Goal: Task Accomplishment & Management: Use online tool/utility

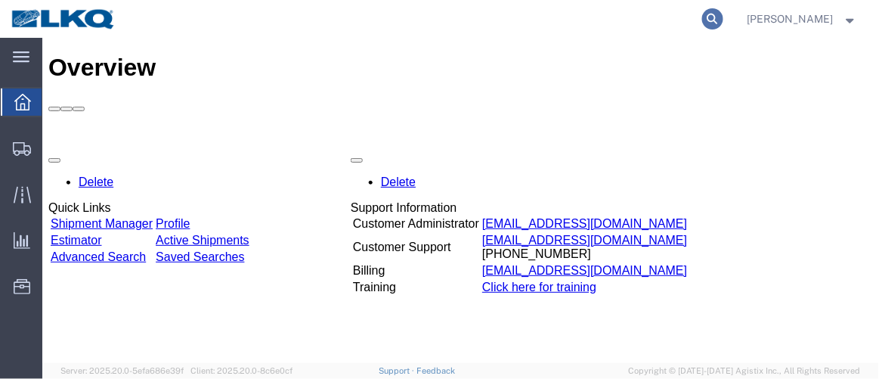
click at [724, 19] on icon at bounding box center [712, 18] width 21 height 21
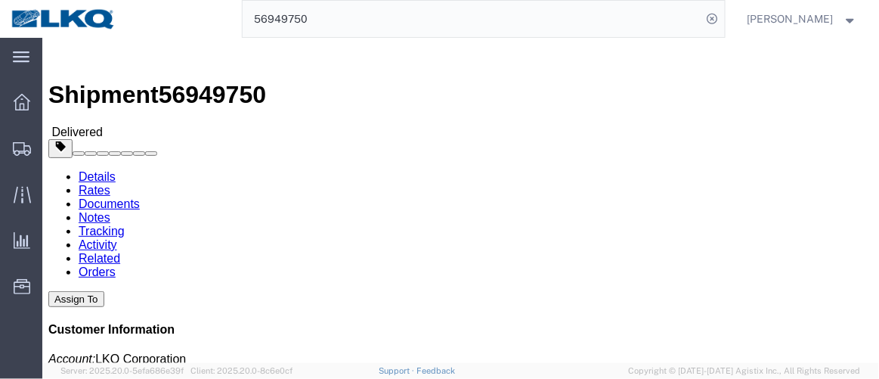
click link "Tracking"
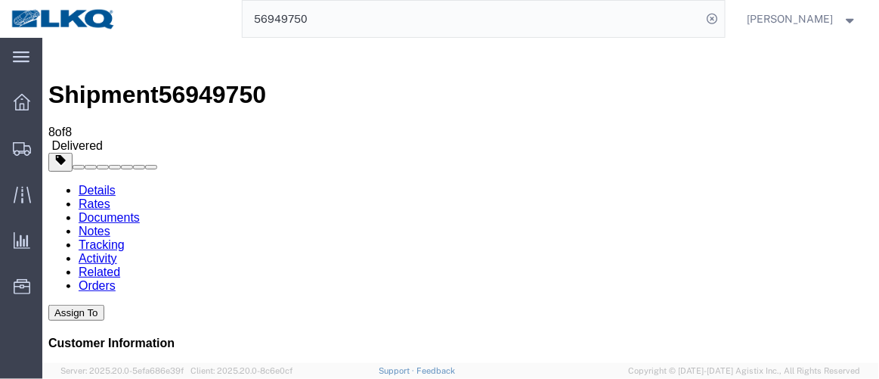
click at [64, 51] on img at bounding box center [57, 52] width 18 height 18
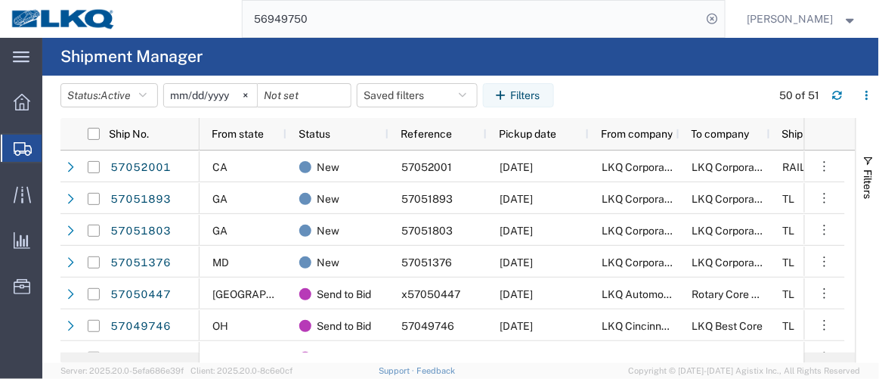
click at [579, 28] on input "56949750" at bounding box center [473, 19] width 460 height 36
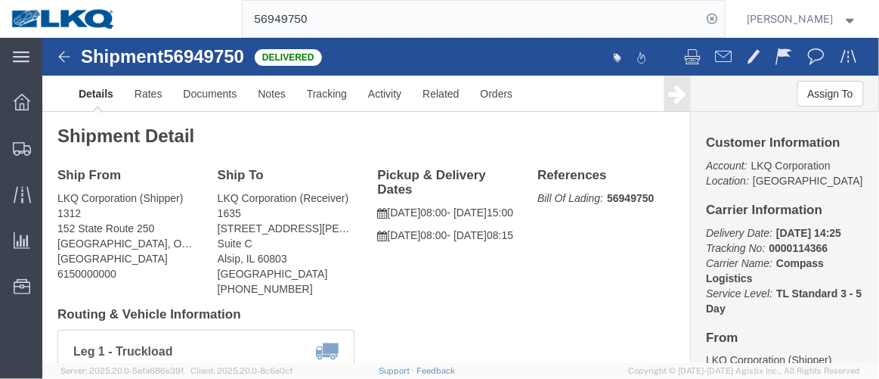
click at [392, 22] on input "56949750" at bounding box center [473, 19] width 460 height 36
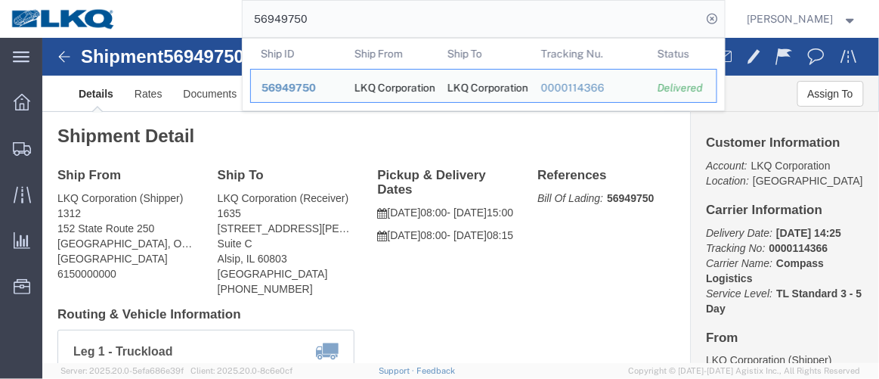
click at [392, 22] on input "56949750" at bounding box center [473, 19] width 460 height 36
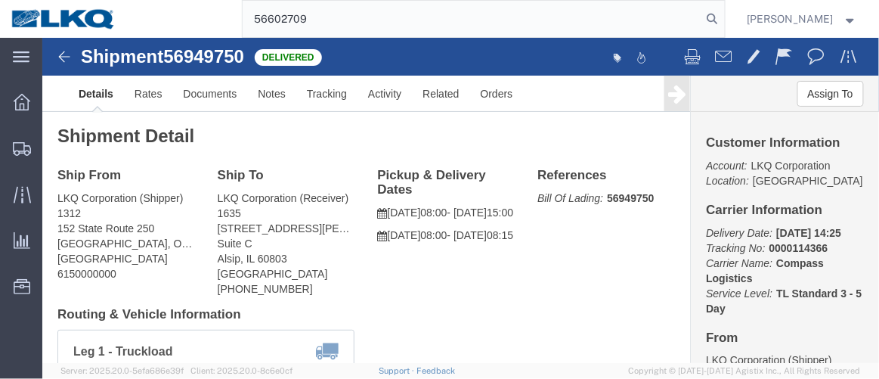
type input "56602709"
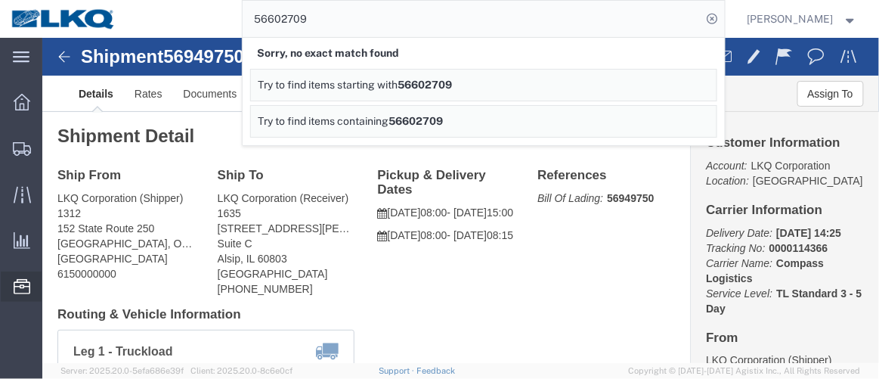
click at [0, 0] on span "Location Appointment" at bounding box center [0, 0] width 0 height 0
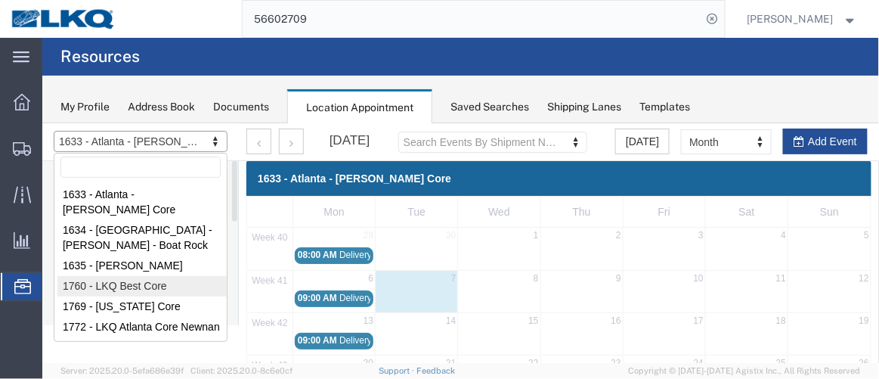
select select "27634"
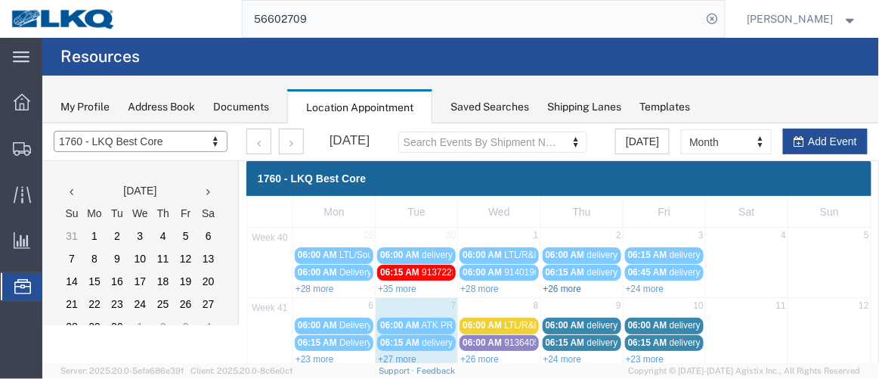
click at [566, 284] on link "+26 more" at bounding box center [562, 288] width 39 height 11
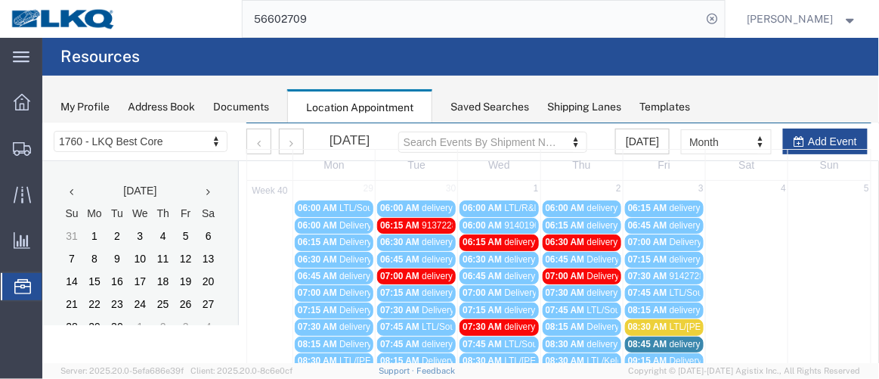
scroll to position [68, 0]
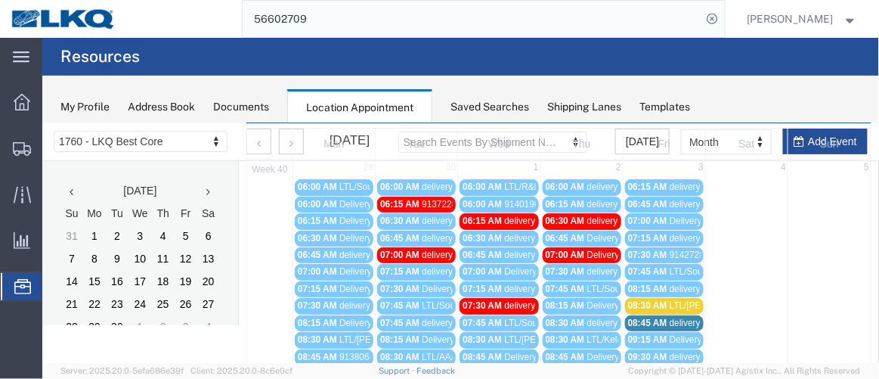
click at [587, 187] on span "delivery 56806140" at bounding box center [623, 186] width 73 height 11
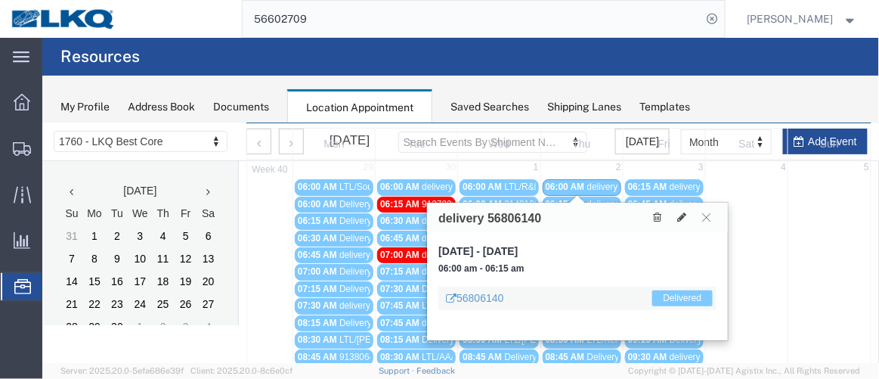
click at [591, 196] on link "06:15 AM delivery 56914982" at bounding box center [581, 204] width 79 height 16
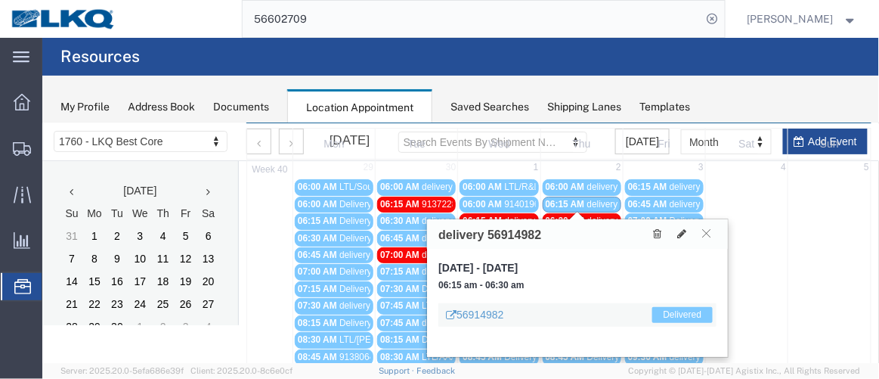
click at [587, 215] on span "delivery 56920816" at bounding box center [623, 220] width 73 height 11
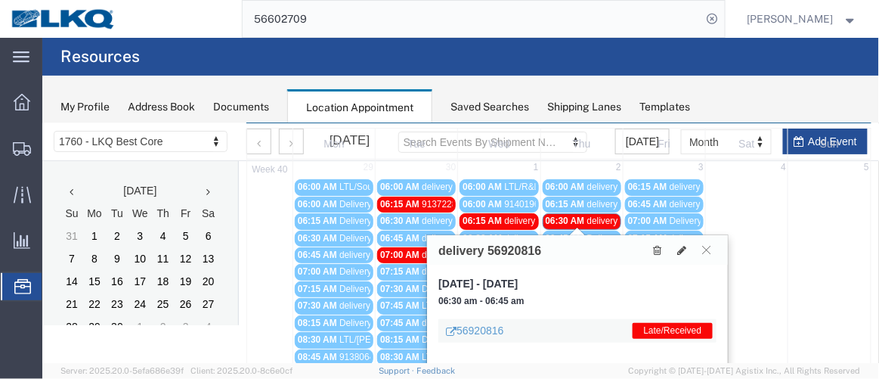
click at [587, 232] on span "Delivery 56607094" at bounding box center [624, 237] width 75 height 11
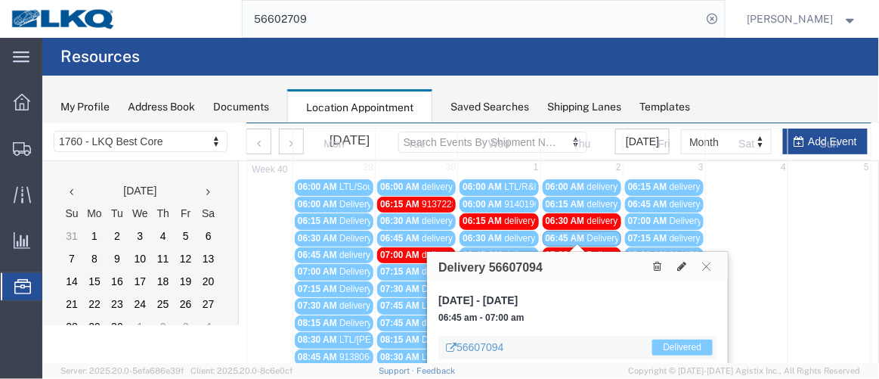
click at [594, 249] on span "Delivery 56607093" at bounding box center [624, 254] width 75 height 11
